Goal: Task Accomplishment & Management: Manage account settings

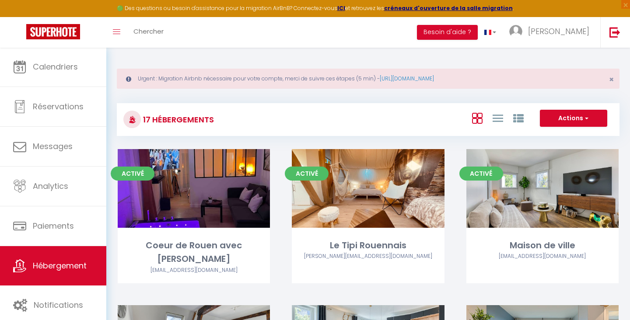
click at [54, 274] on link "Hébergement" at bounding box center [53, 265] width 106 height 39
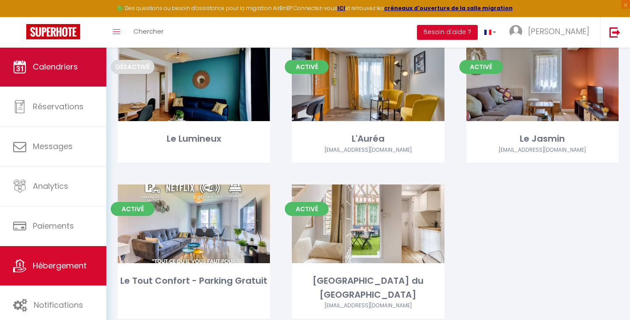
scroll to position [717, 0]
click at [34, 62] on span "Calendriers" at bounding box center [55, 66] width 45 height 11
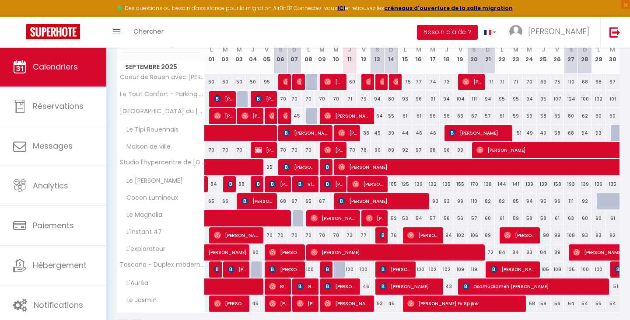
scroll to position [161, 0]
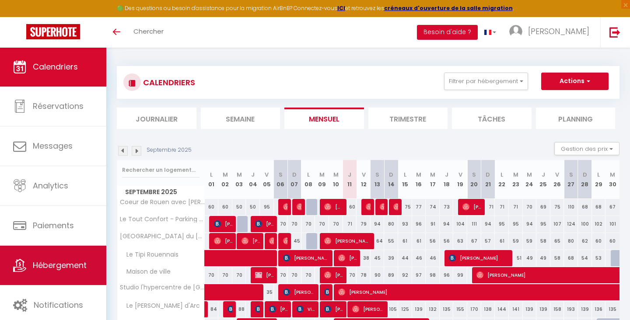
click at [69, 260] on span "Hébergement" at bounding box center [60, 265] width 54 height 11
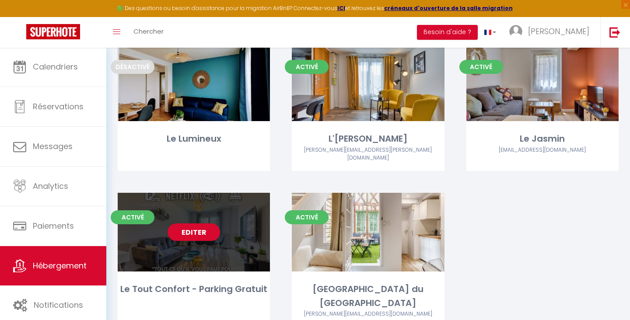
scroll to position [717, 0]
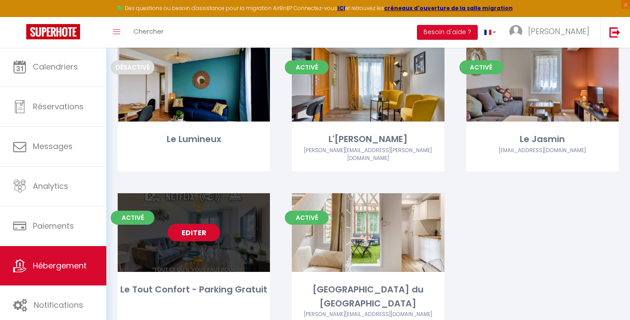
click at [187, 224] on link "Editer" at bounding box center [194, 233] width 53 height 18
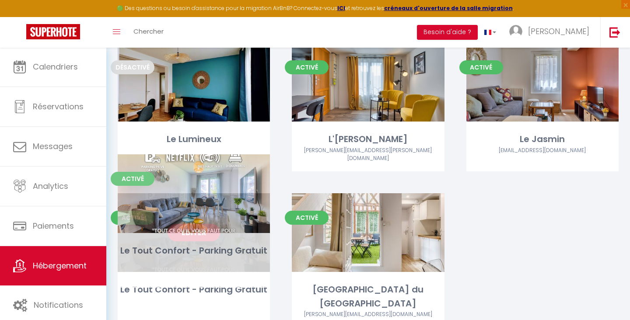
click at [200, 224] on link "Editer" at bounding box center [194, 233] width 53 height 18
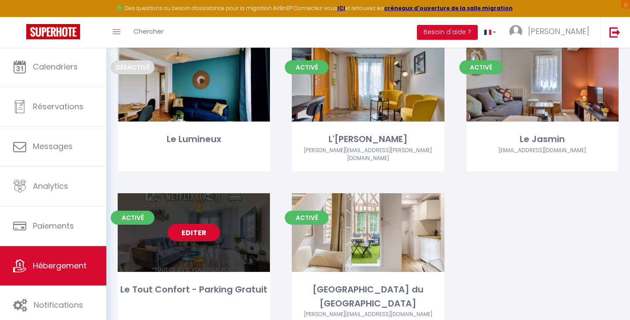
click at [217, 224] on link "Editer" at bounding box center [194, 233] width 53 height 18
click at [211, 224] on link "Editer" at bounding box center [194, 233] width 53 height 18
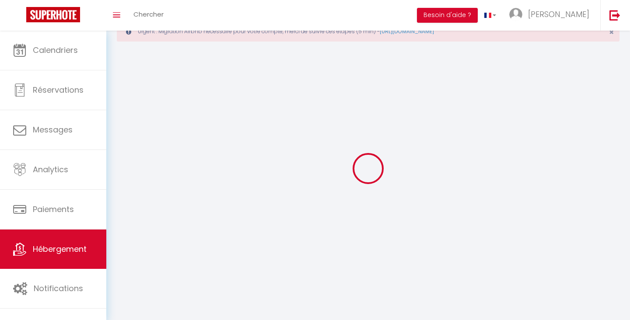
click at [211, 194] on div at bounding box center [368, 169] width 503 height 242
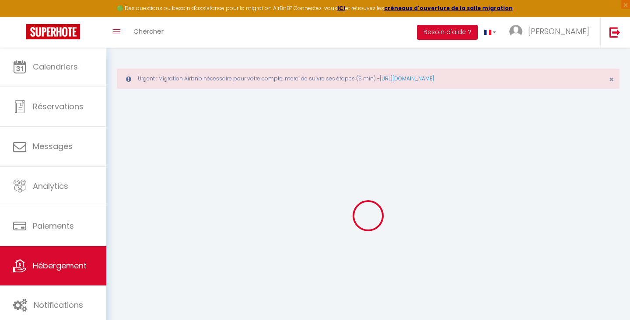
select select "+ 22 %"
select select "+ 25 %"
select select
checkbox input "false"
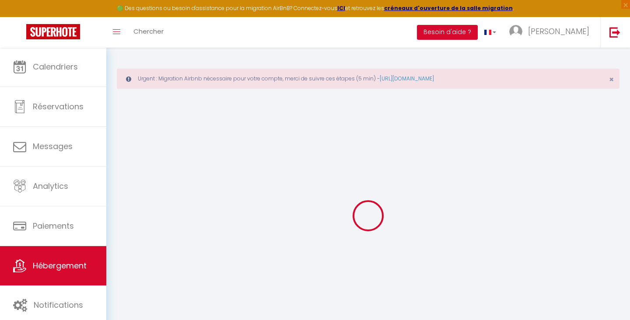
checkbox input "false"
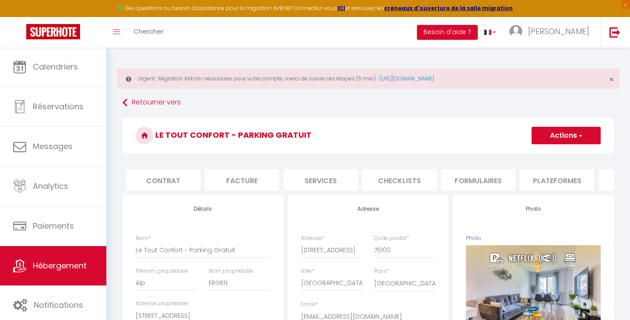
scroll to position [0, 127]
click at [503, 182] on li "Plateformes" at bounding box center [505, 179] width 74 height 21
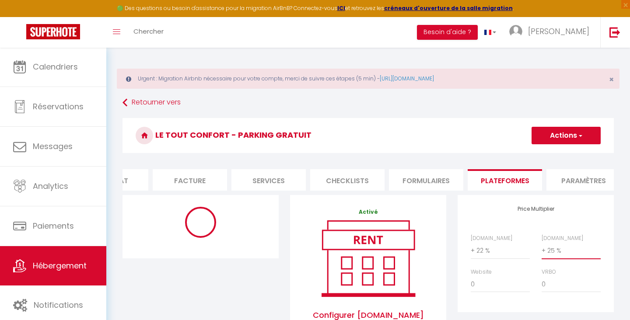
select select "+ 30 %"
click at [572, 139] on button "Actions" at bounding box center [566, 136] width 69 height 18
click at [547, 156] on link "Enregistrer" at bounding box center [565, 154] width 69 height 11
